Goal: Information Seeking & Learning: Learn about a topic

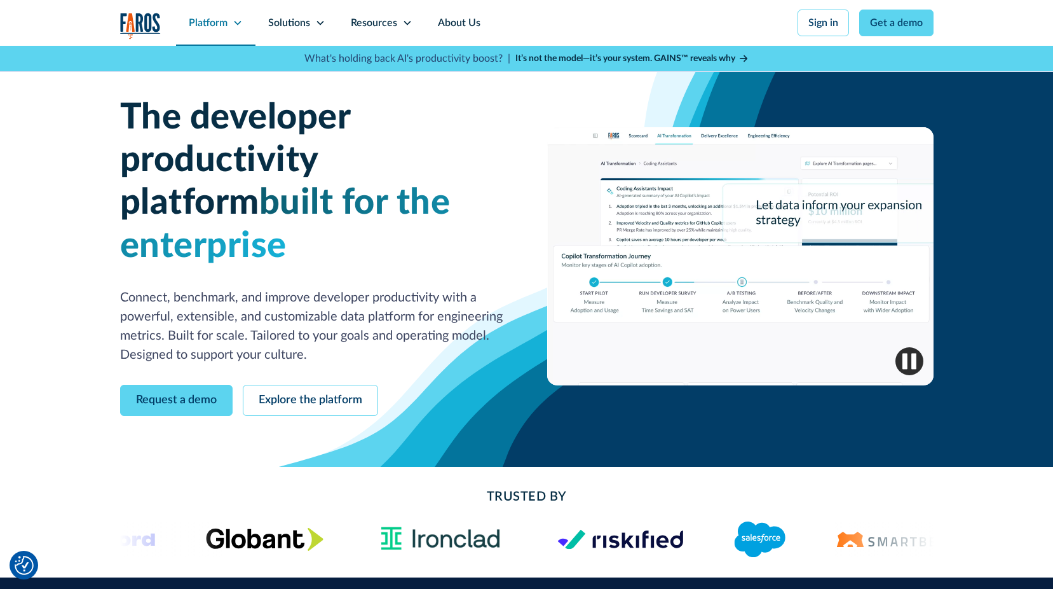
click at [204, 29] on div "Platform" at bounding box center [208, 22] width 39 height 15
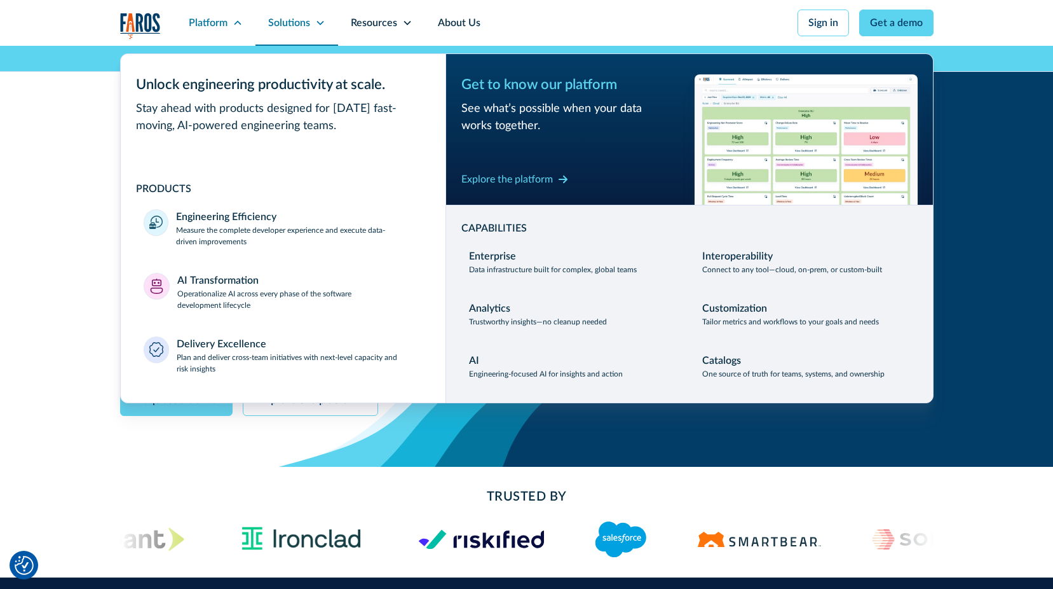
click at [292, 26] on div "Solutions" at bounding box center [289, 22] width 42 height 15
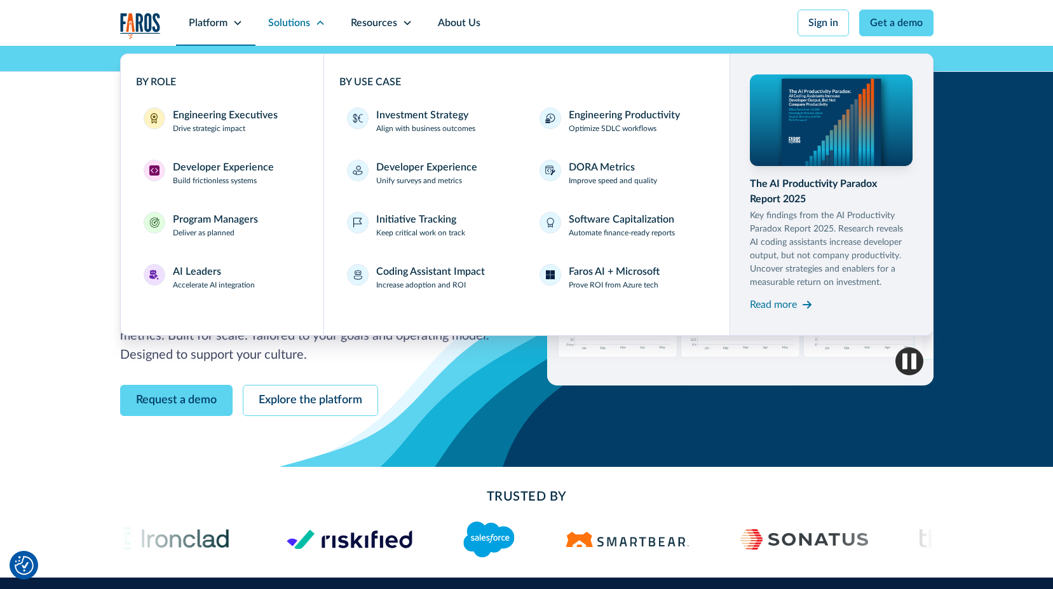
click at [225, 25] on div "Platform" at bounding box center [208, 22] width 39 height 15
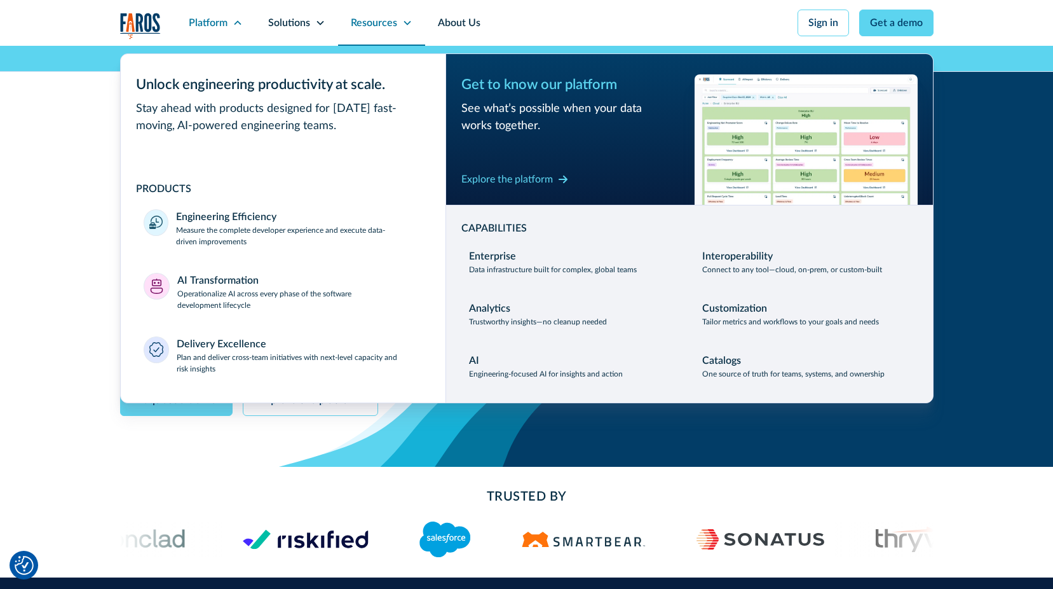
click at [392, 24] on div "Resources" at bounding box center [374, 22] width 46 height 15
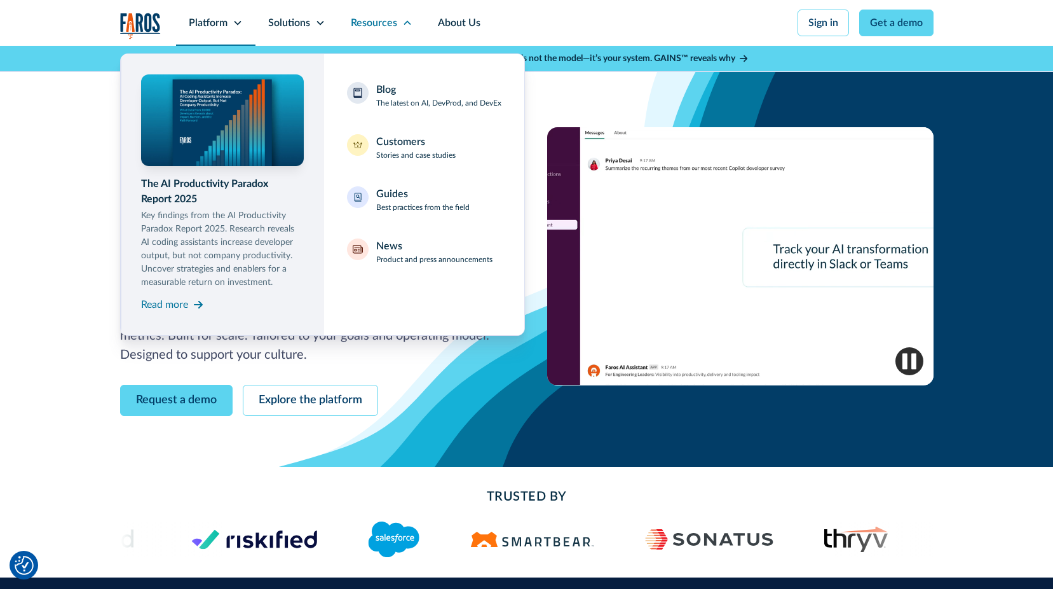
click at [242, 25] on icon at bounding box center [238, 23] width 10 height 10
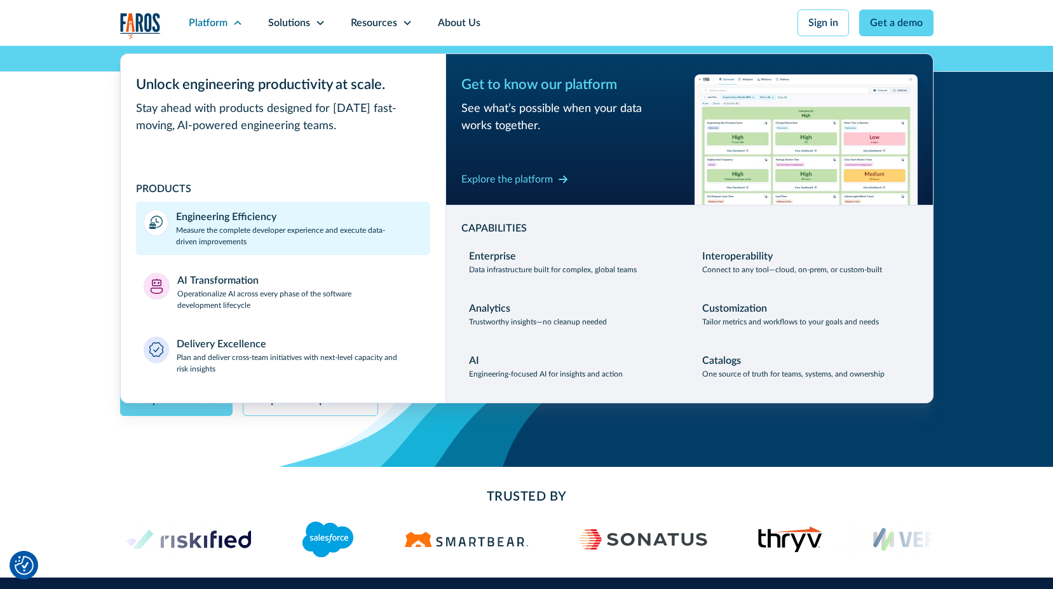
click at [238, 226] on p "Measure the complete developer experience and execute data-driven improvements" at bounding box center [299, 235] width 247 height 23
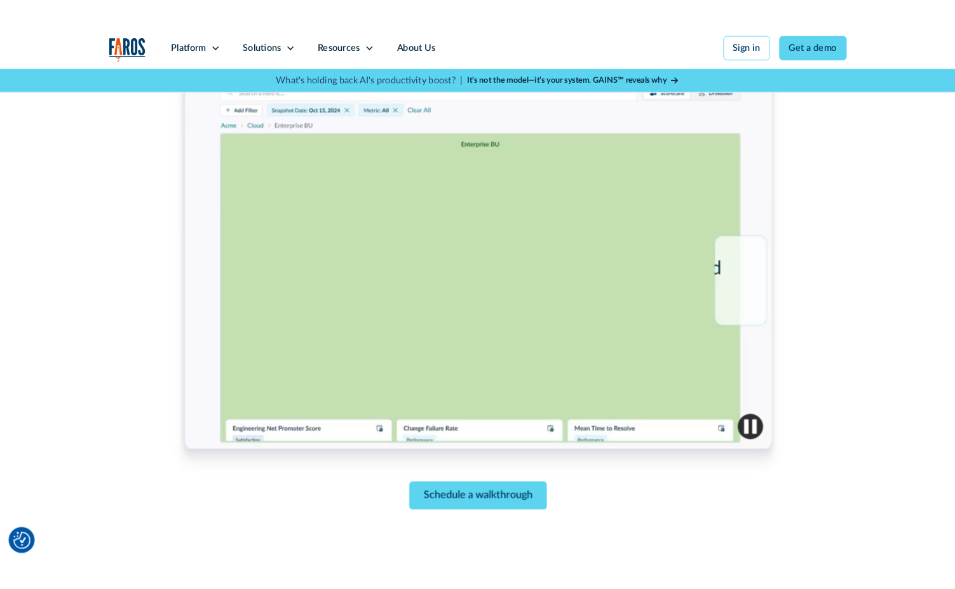
scroll to position [445, 0]
